Goal: Check status: Check status

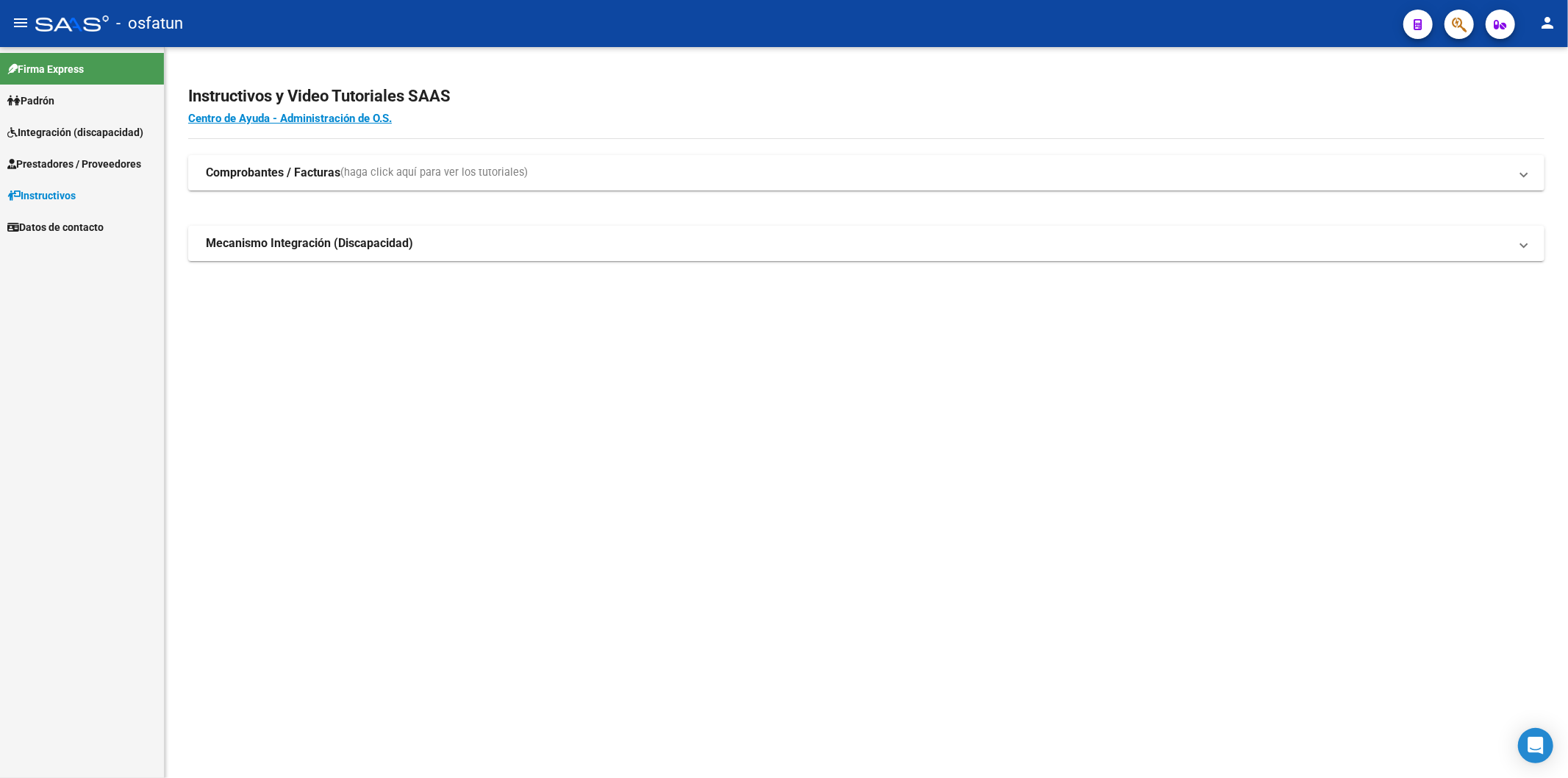
click at [27, 132] on span "Integración (discapacidad)" at bounding box center [75, 133] width 136 height 16
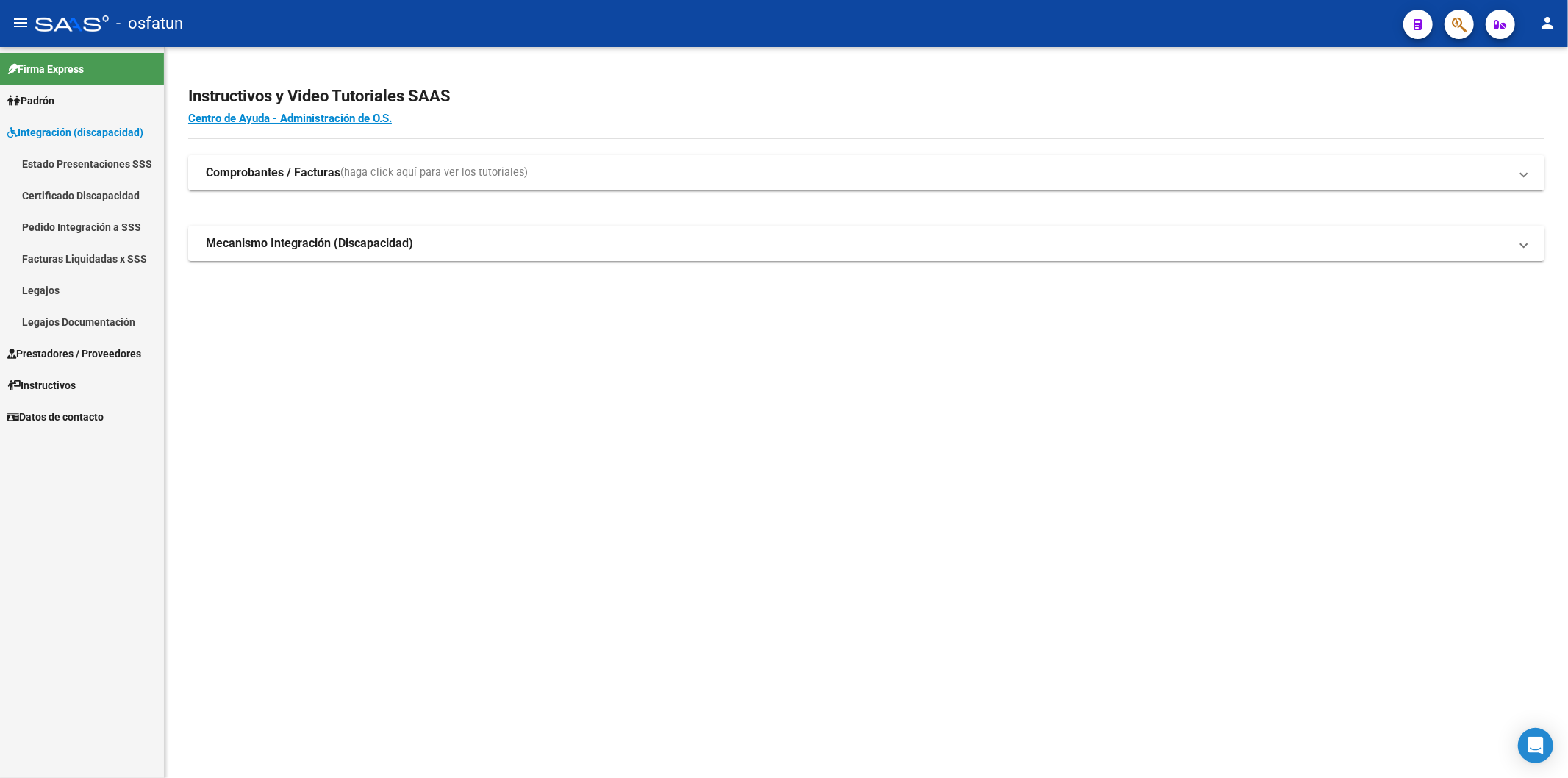
click at [46, 259] on link "Facturas Liquidadas x SSS" at bounding box center [81, 258] width 164 height 32
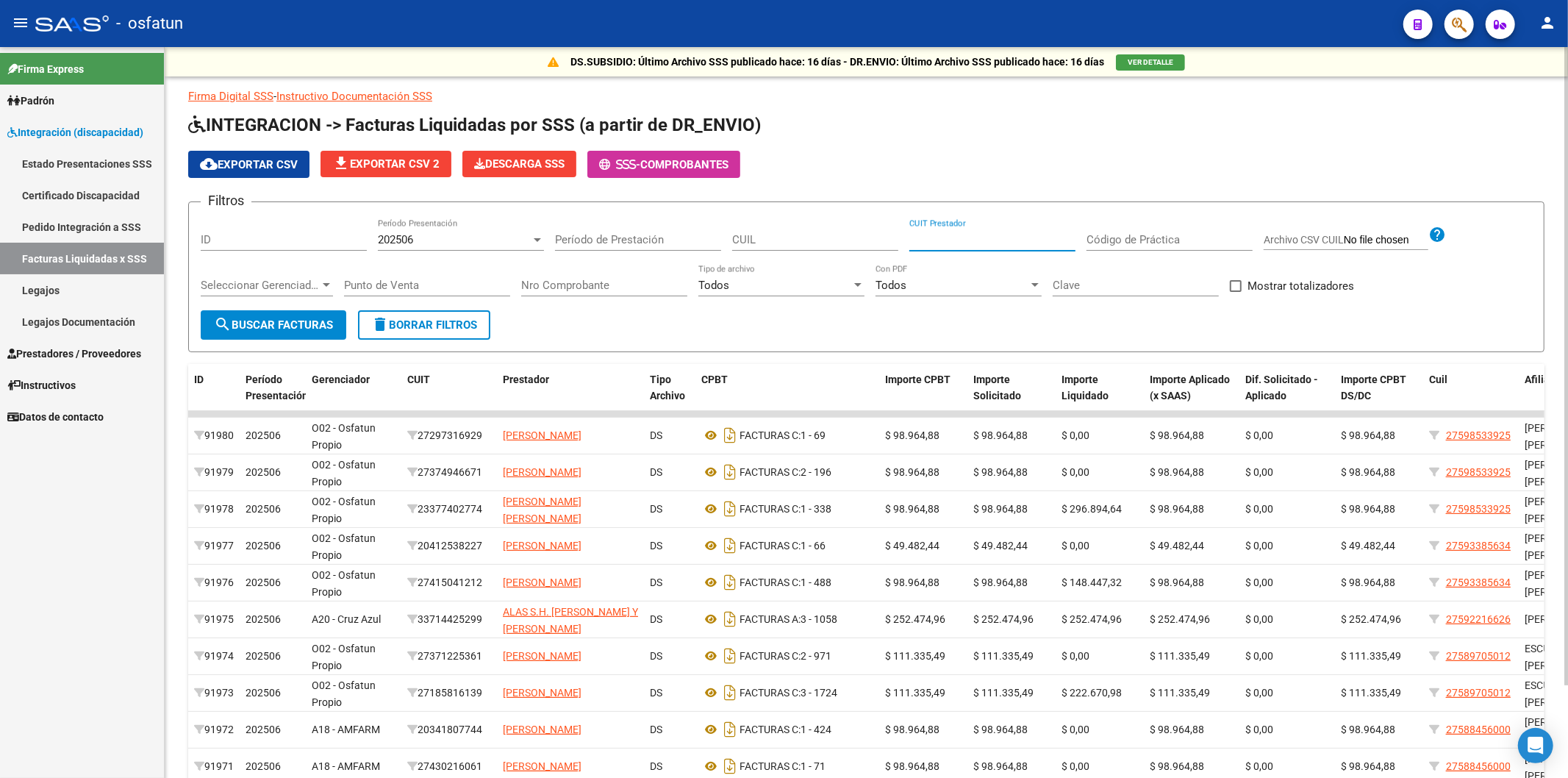
click at [938, 240] on input "CUIT Prestador" at bounding box center [992, 240] width 166 height 13
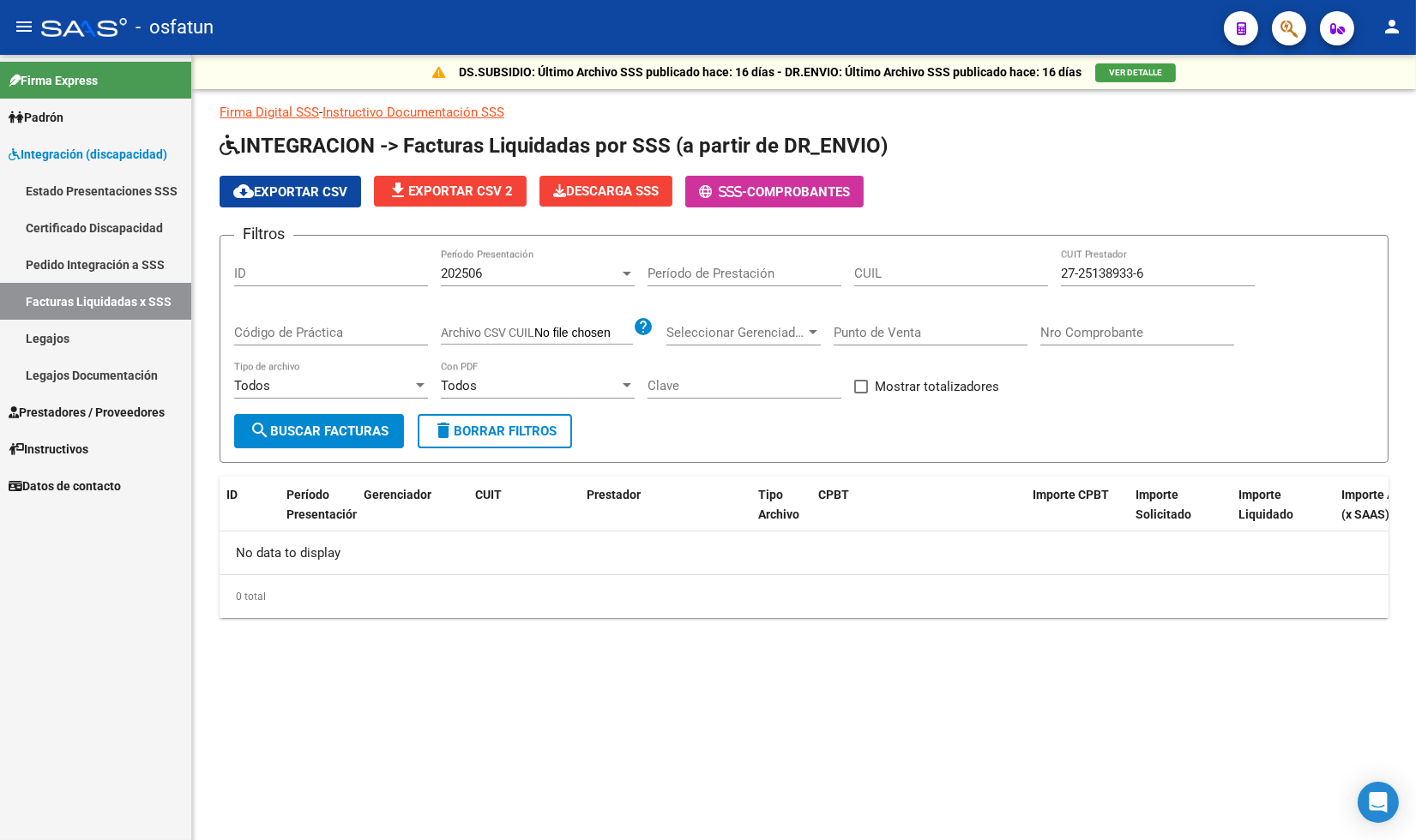
click at [444, 662] on div "DS.SUBSIDIO: Último Archivo SSS publicado hace: 16 días - DR.ENVIO: Último Arch…" at bounding box center [804, 364] width 1224 height 619
drag, startPoint x: 1180, startPoint y: 267, endPoint x: 1000, endPoint y: 270, distance: 180.0
click at [1000, 270] on div "Filtros ID 202506 Período Presentación Período de Prestación CUIL 27-25138933-6…" at bounding box center [803, 332] width 1139 height 164
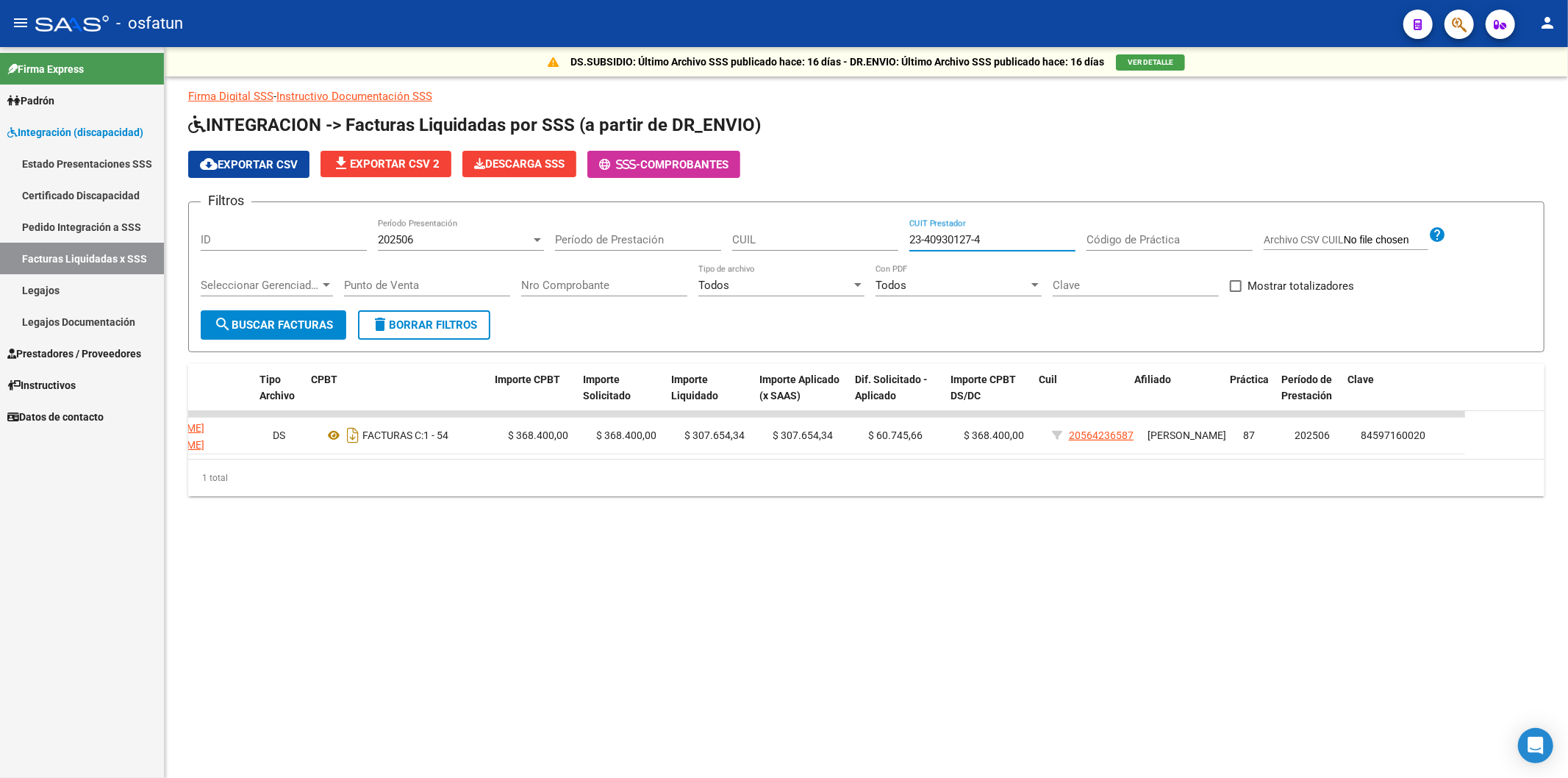
scroll to position [0, 297]
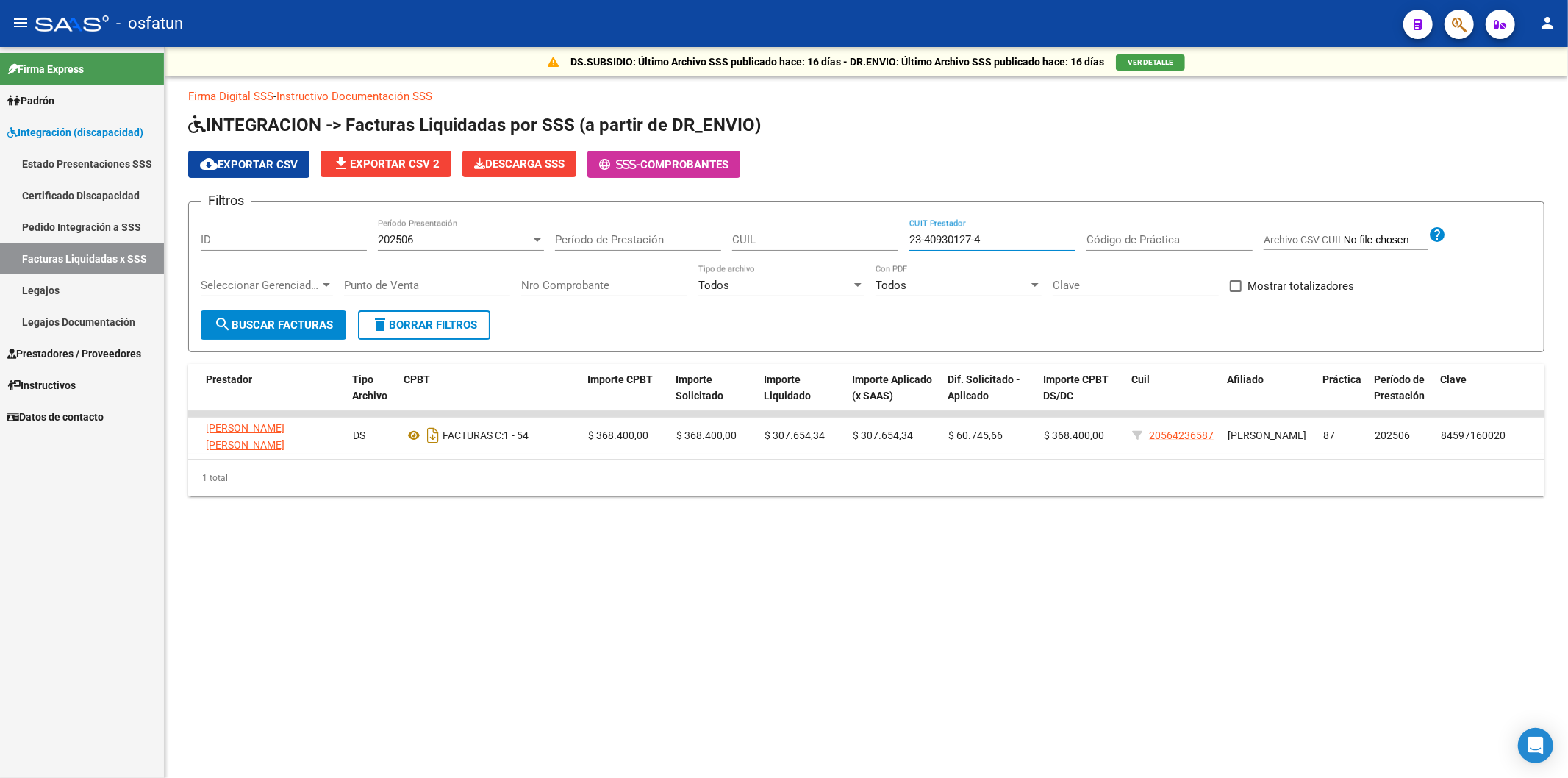
type input "23-40930127-4"
drag, startPoint x: 989, startPoint y: 238, endPoint x: 901, endPoint y: 240, distance: 88.0
click at [901, 240] on div "Filtros ID 202506 Período Presentación Período de Prestación CUIL 23-40930127-4…" at bounding box center [866, 262] width 1331 height 96
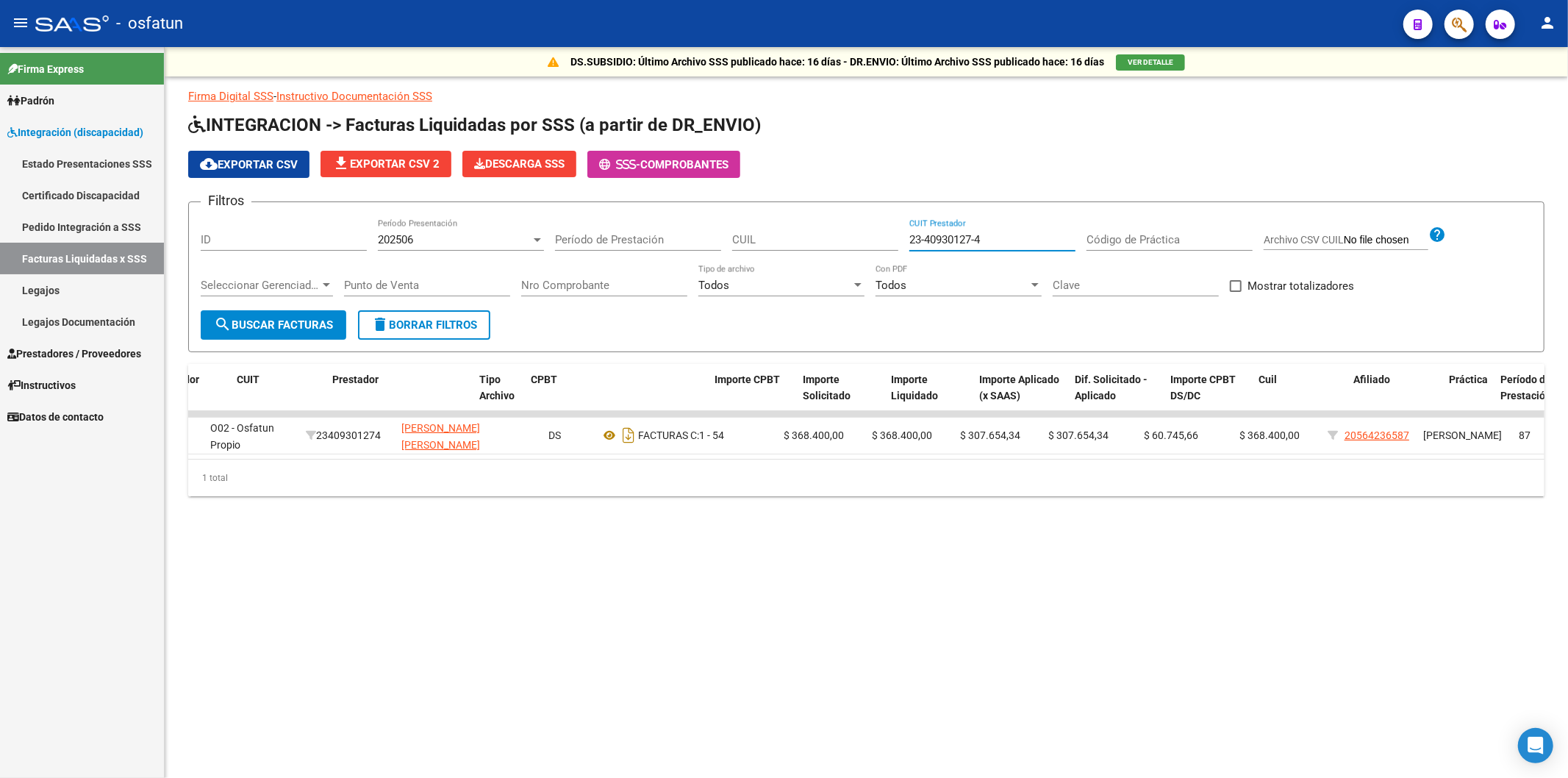
scroll to position [0, 0]
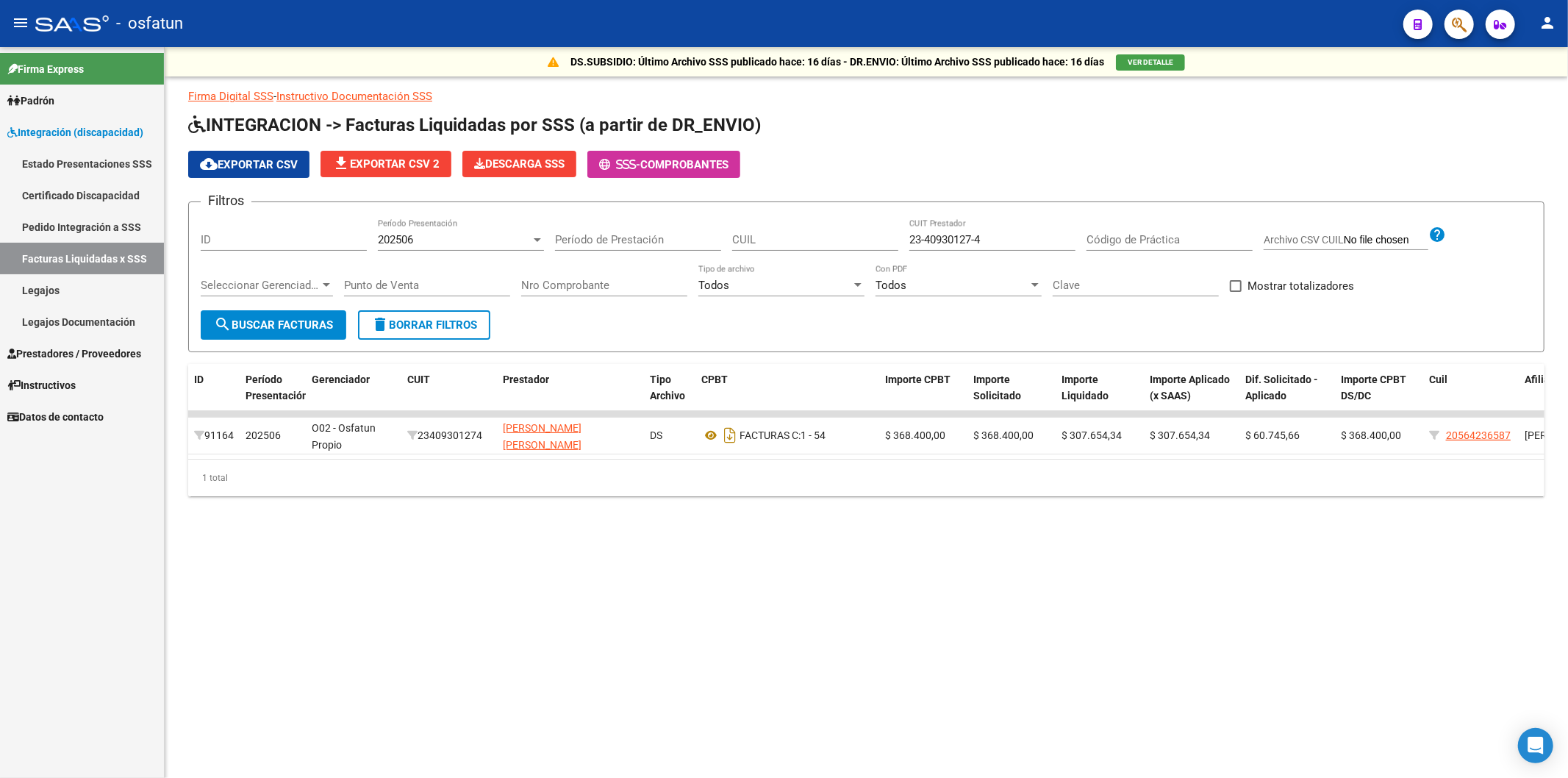
click at [246, 660] on mat-sidenav-content "DS.SUBSIDIO: Último Archivo SSS publicado hace: 16 días - DR.ENVIO: Último Arch…" at bounding box center [866, 412] width 1403 height 731
click at [667, 758] on mat-sidenav-content "DS.SUBSIDIO: Último Archivo SSS publicado hace: 16 días - DR.ENVIO: Último Arch…" at bounding box center [866, 412] width 1403 height 731
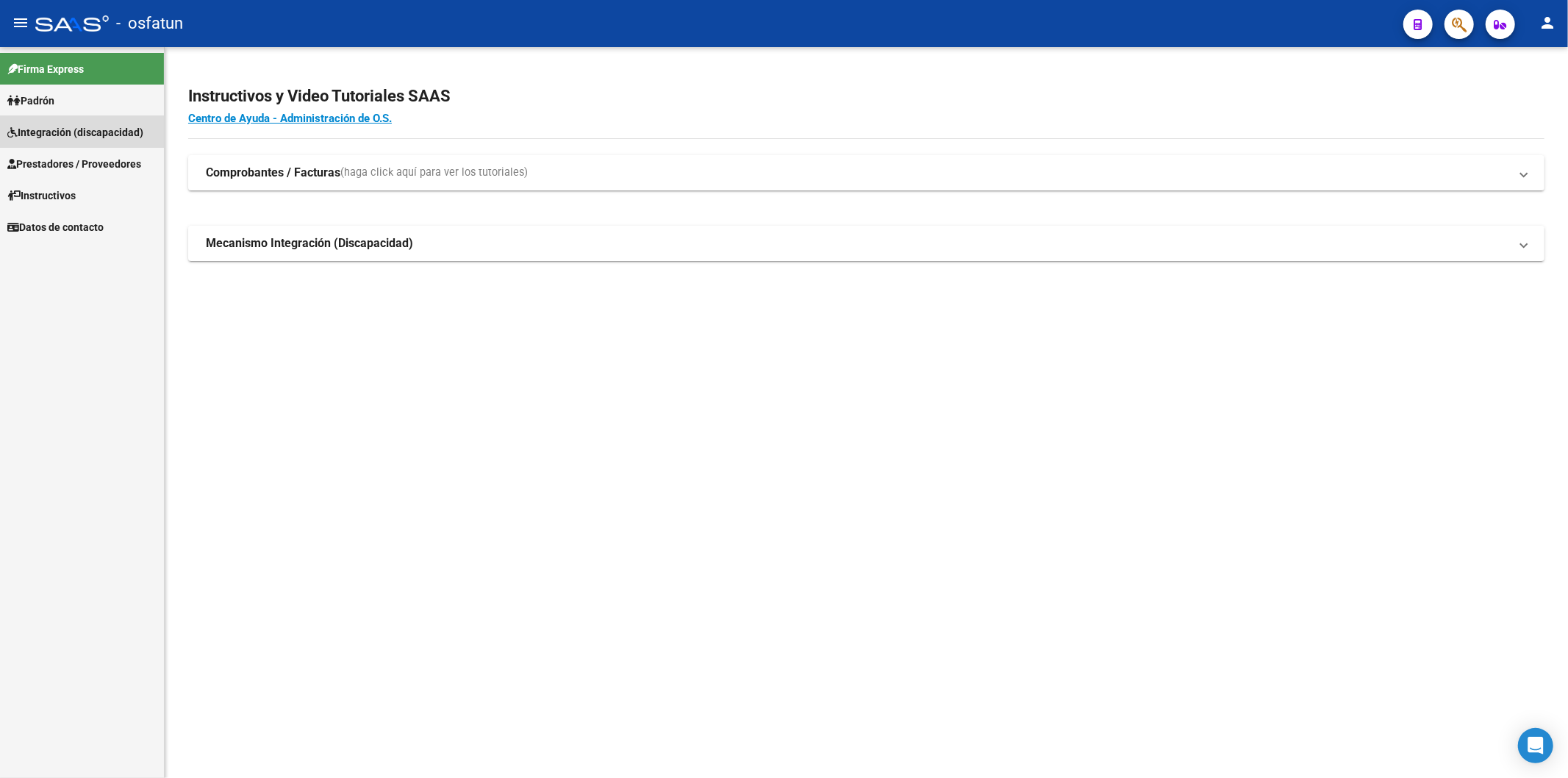
click at [49, 130] on span "Integración (discapacidad)" at bounding box center [75, 133] width 136 height 16
click at [27, 130] on span "Integración (discapacidad)" at bounding box center [75, 133] width 136 height 16
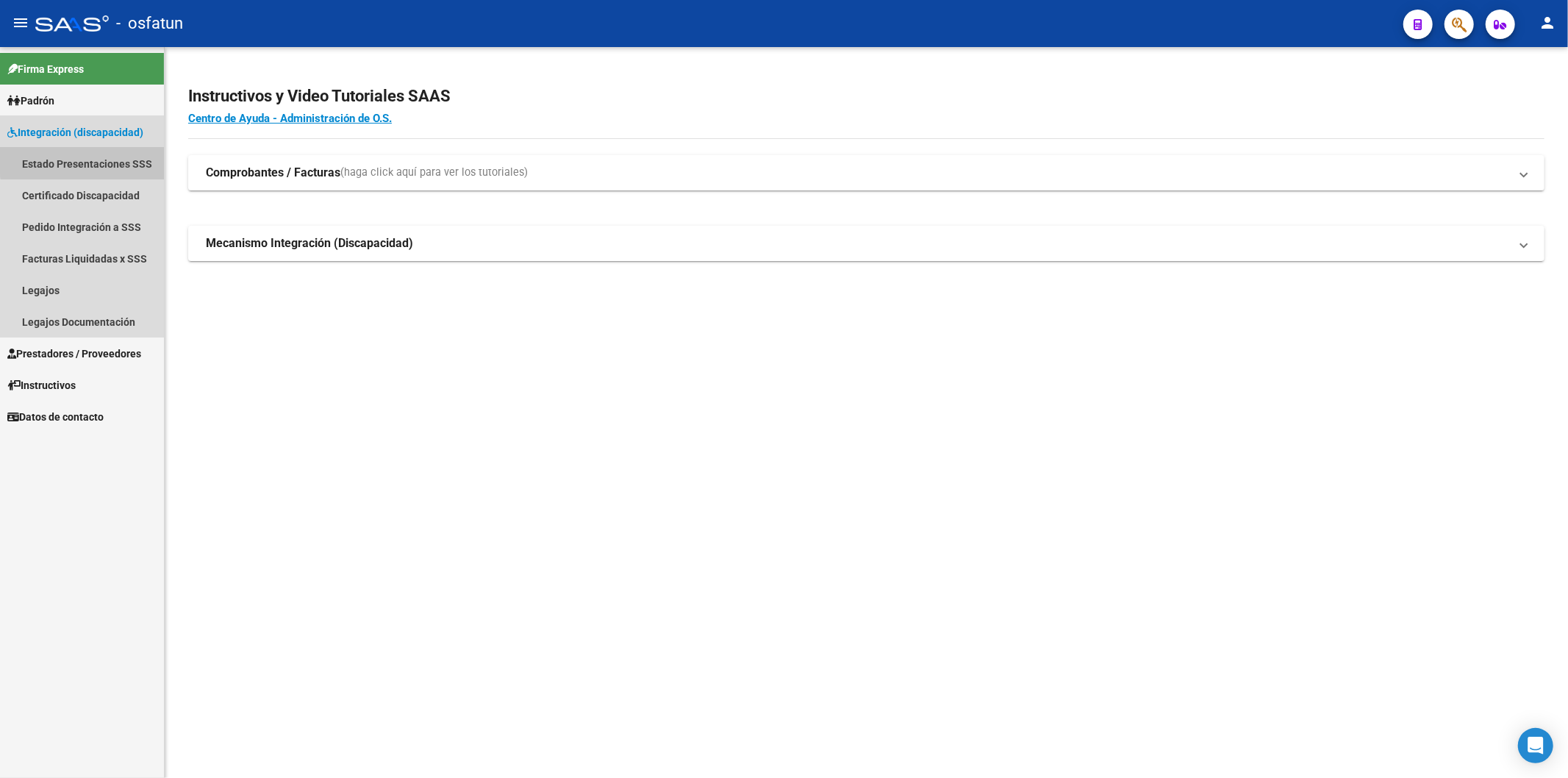
click at [90, 158] on link "Estado Presentaciones SSS" at bounding box center [81, 163] width 164 height 32
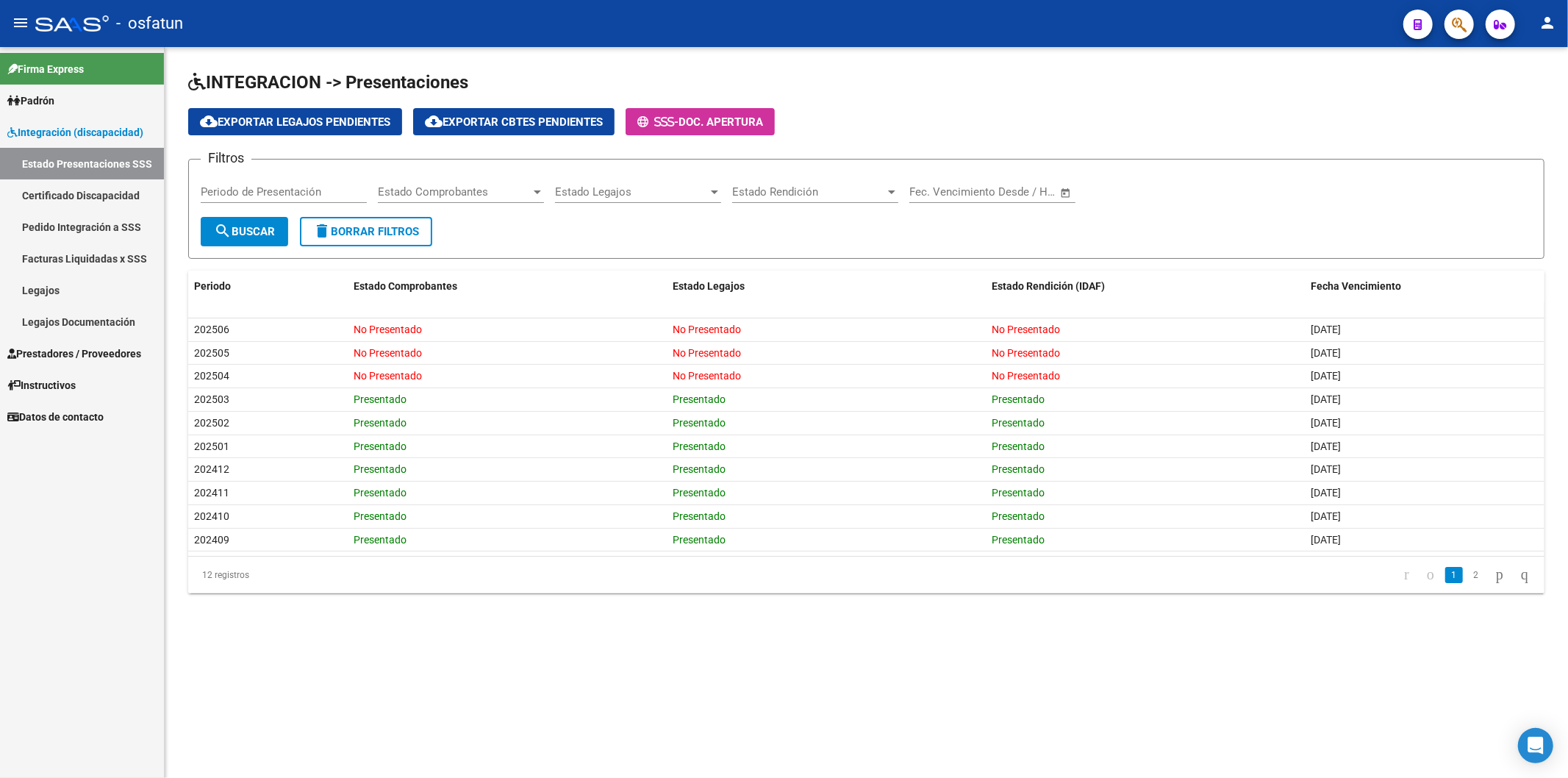
click at [66, 314] on link "Legajos Documentación" at bounding box center [81, 321] width 164 height 32
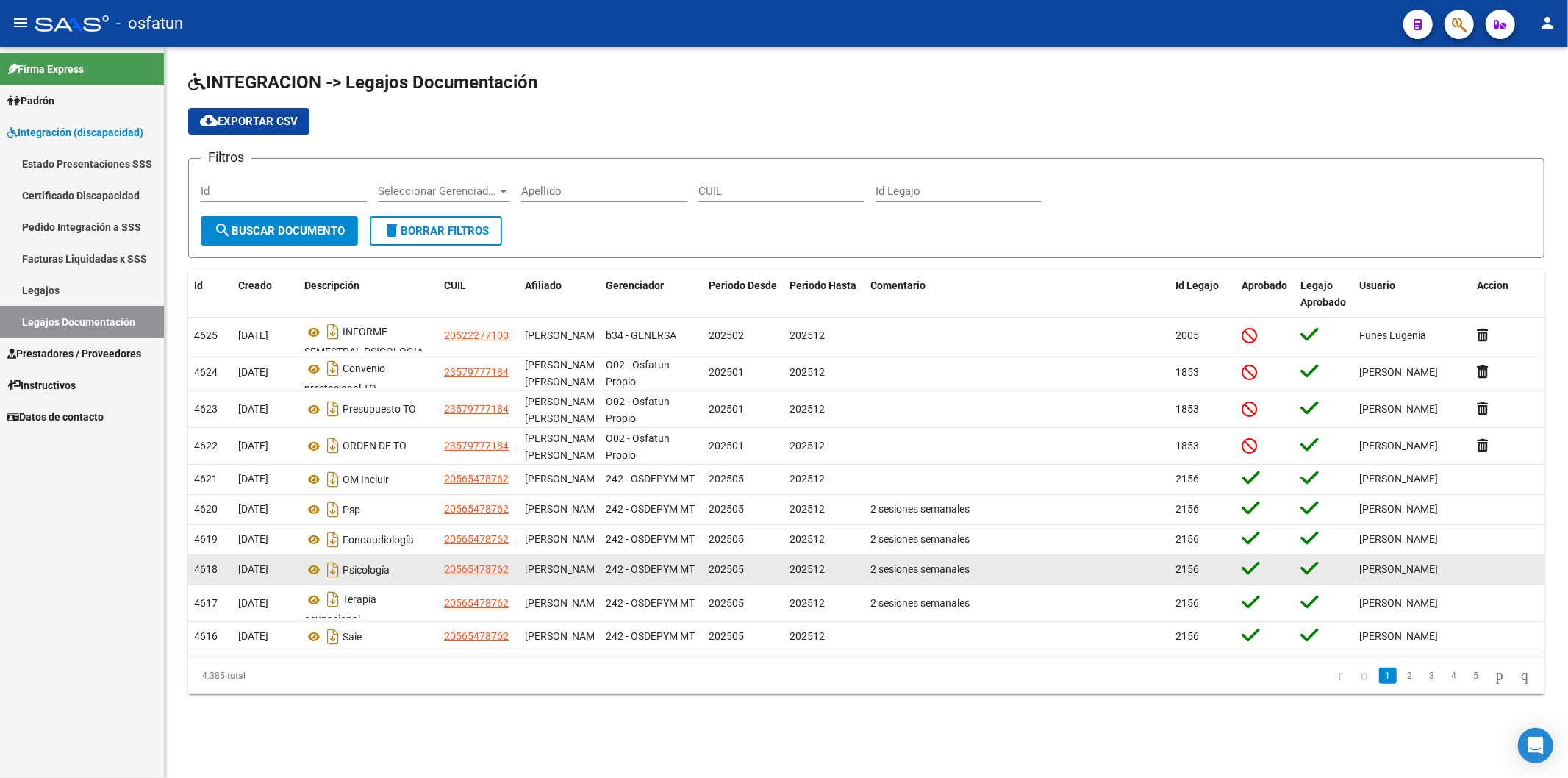
scroll to position [1, 0]
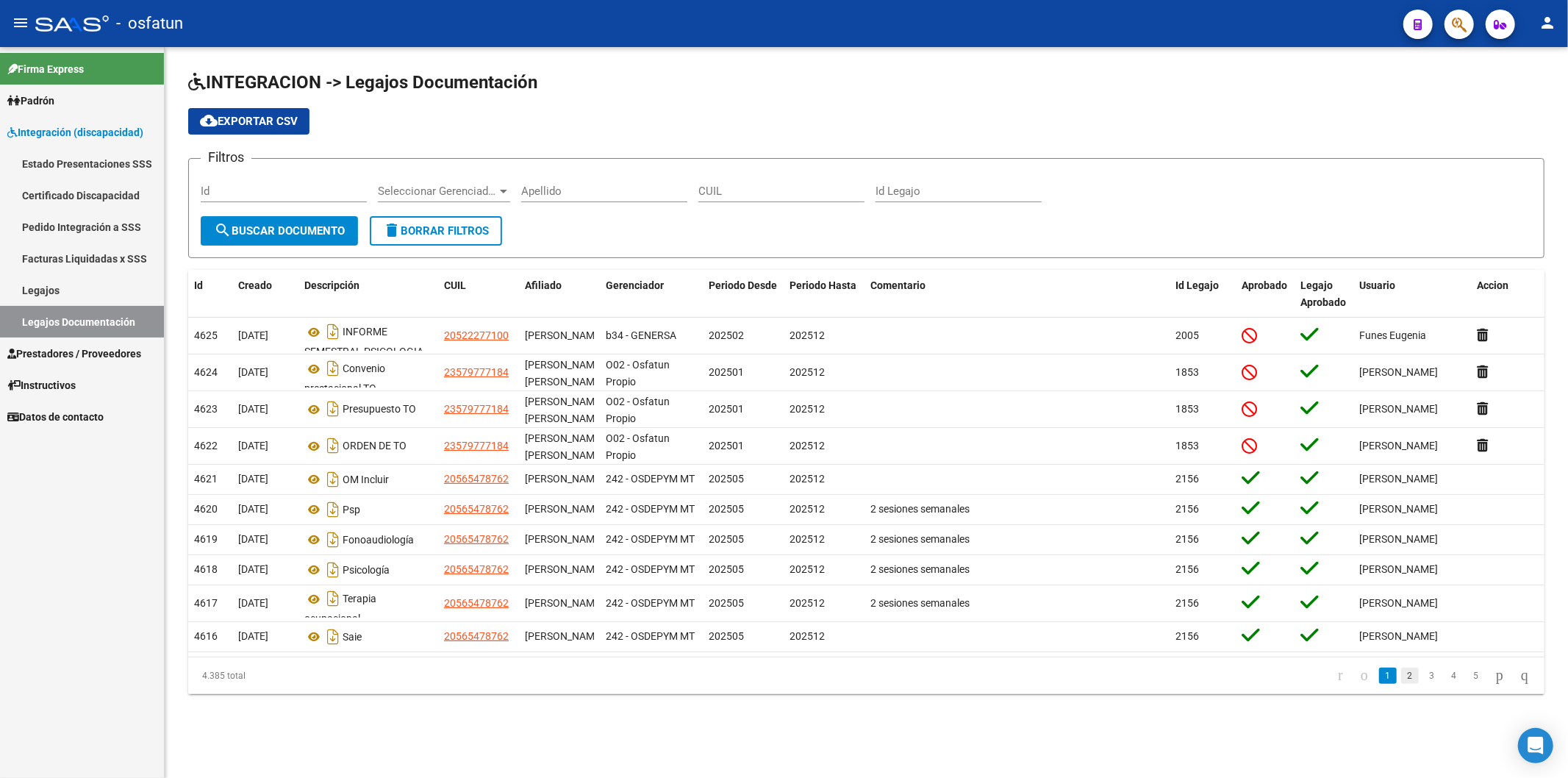
click at [1401, 683] on link "2" at bounding box center [1410, 675] width 18 height 16
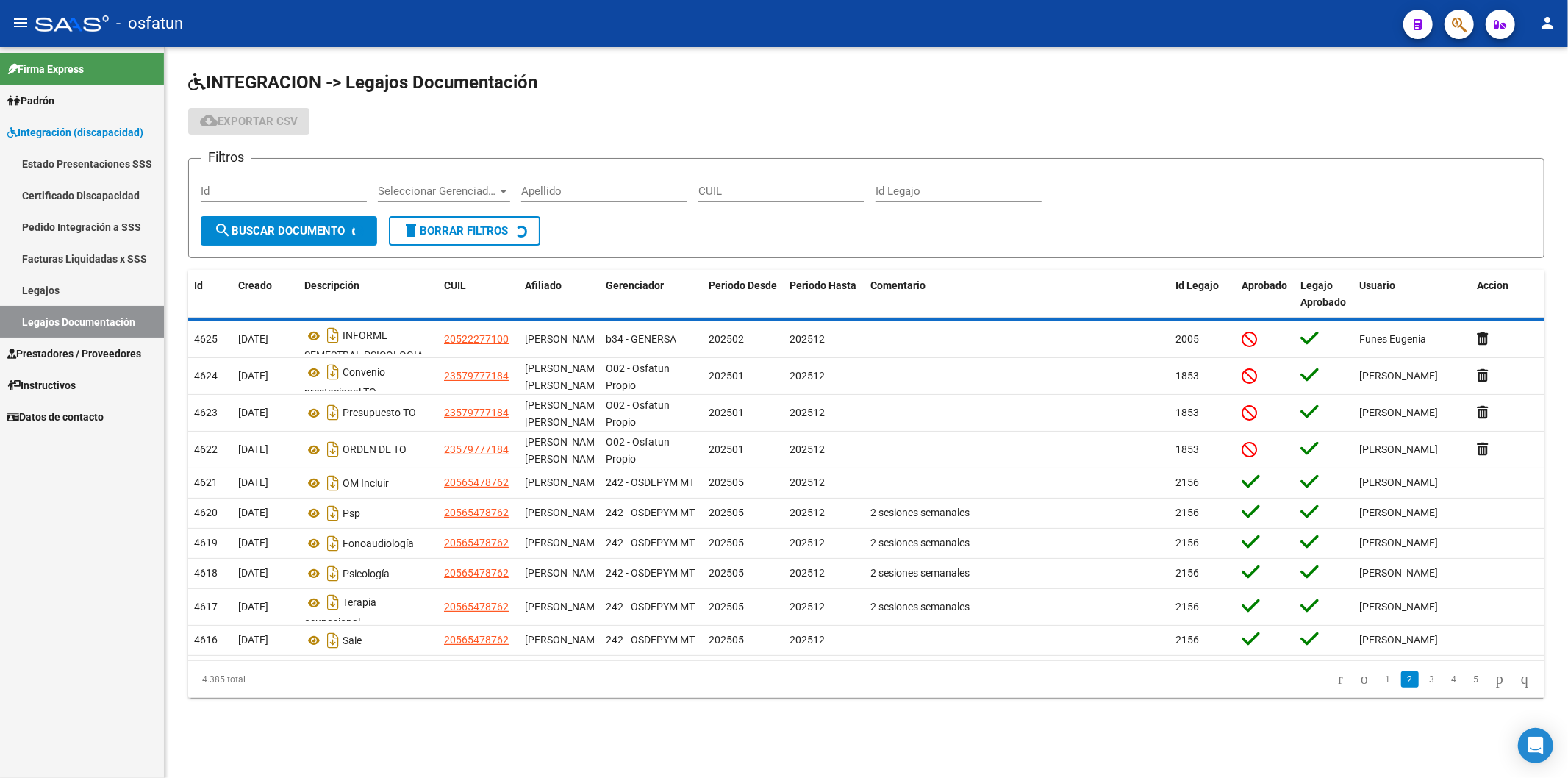
scroll to position [0, 0]
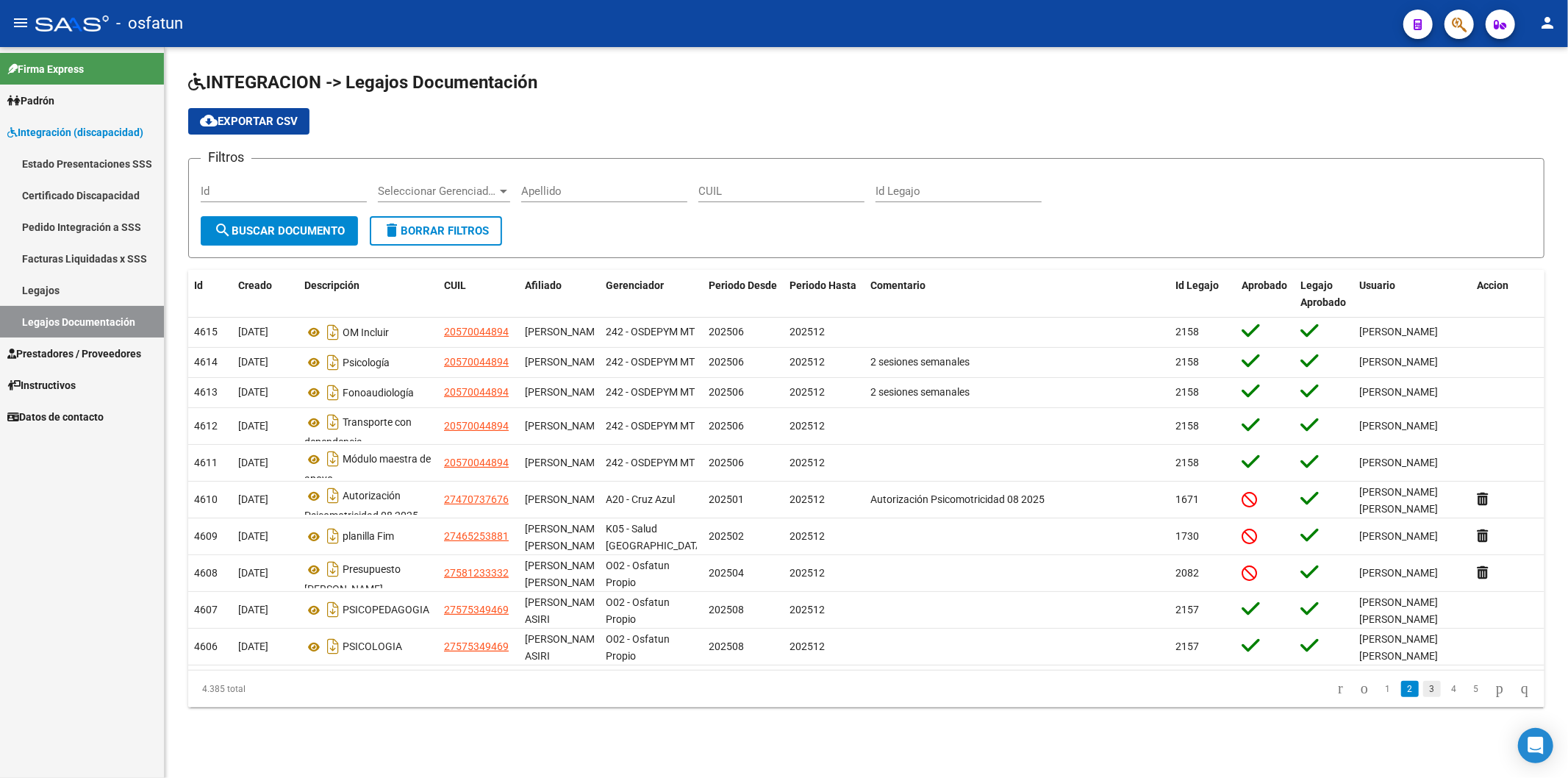
click at [1423, 697] on link "3" at bounding box center [1432, 689] width 18 height 16
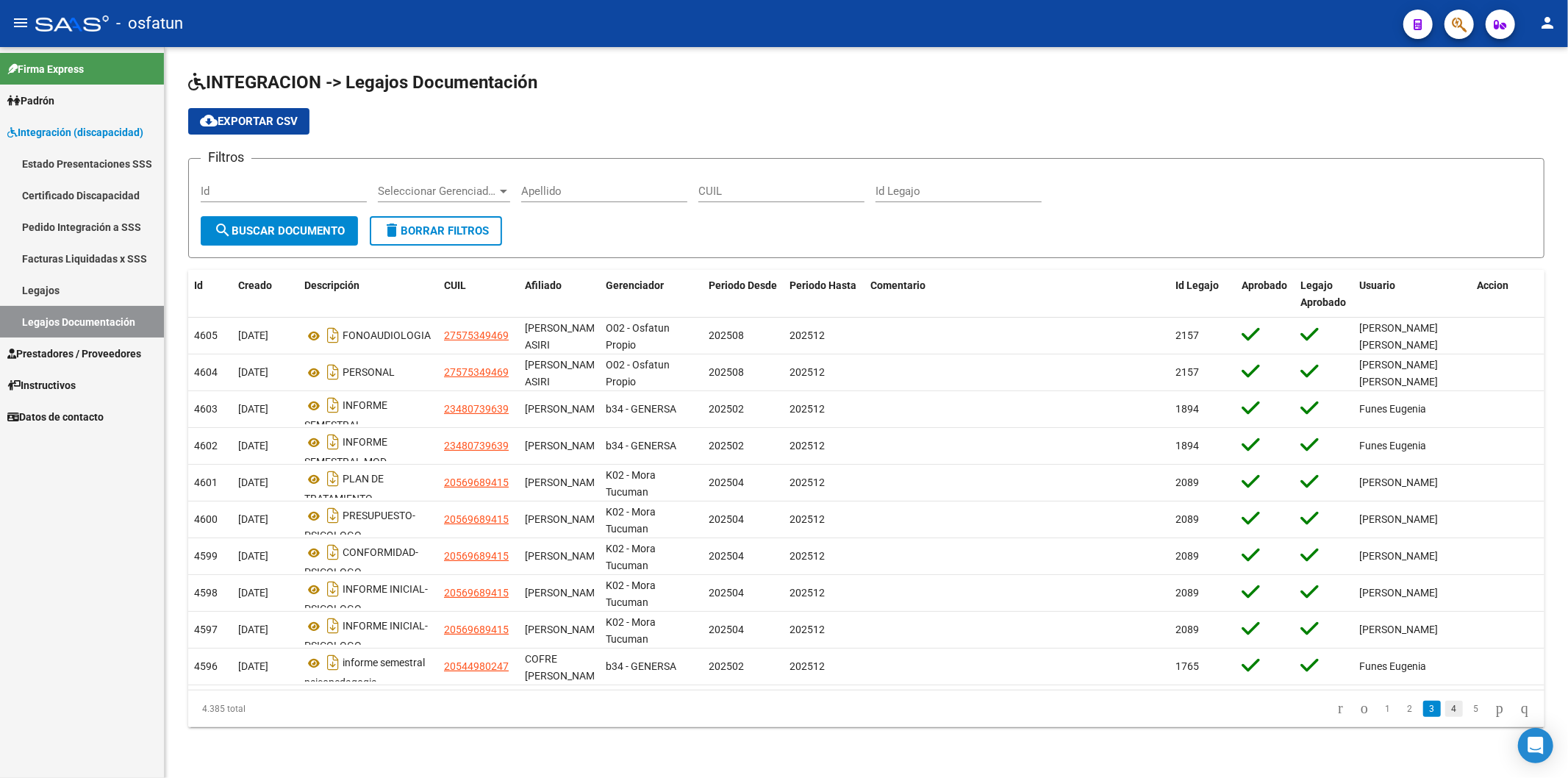
click at [1445, 712] on link "4" at bounding box center [1454, 709] width 18 height 16
